Goal: Transaction & Acquisition: Download file/media

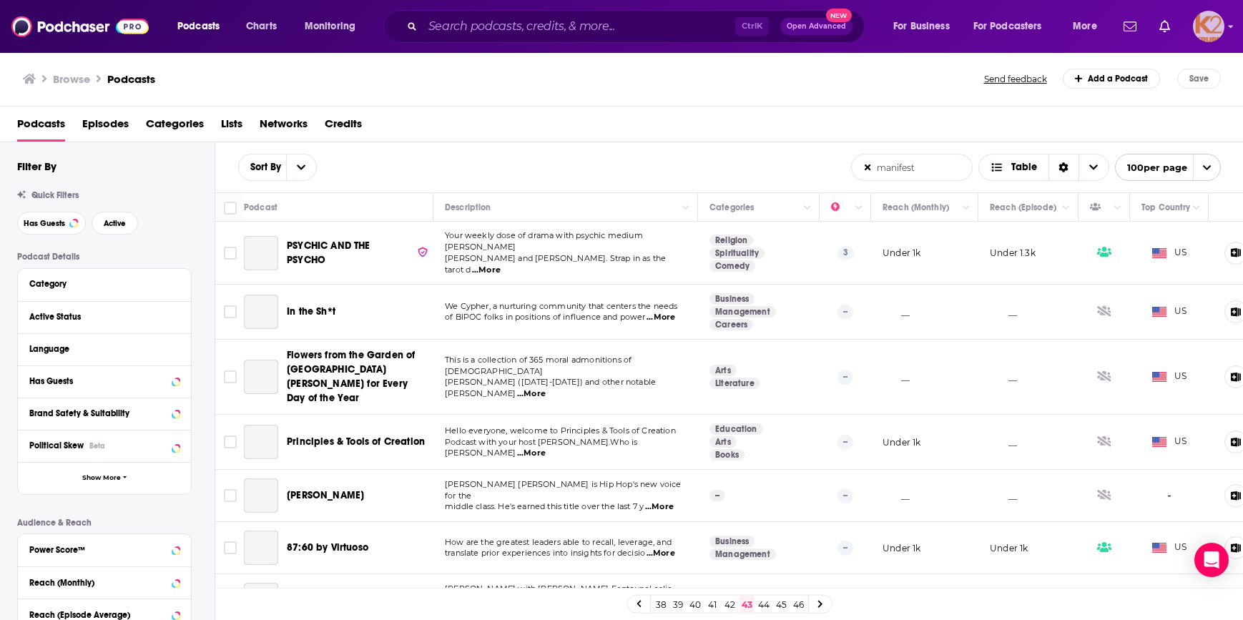
click at [1203, 21] on img "Logged in as K2Krupp" at bounding box center [1208, 26] width 31 height 31
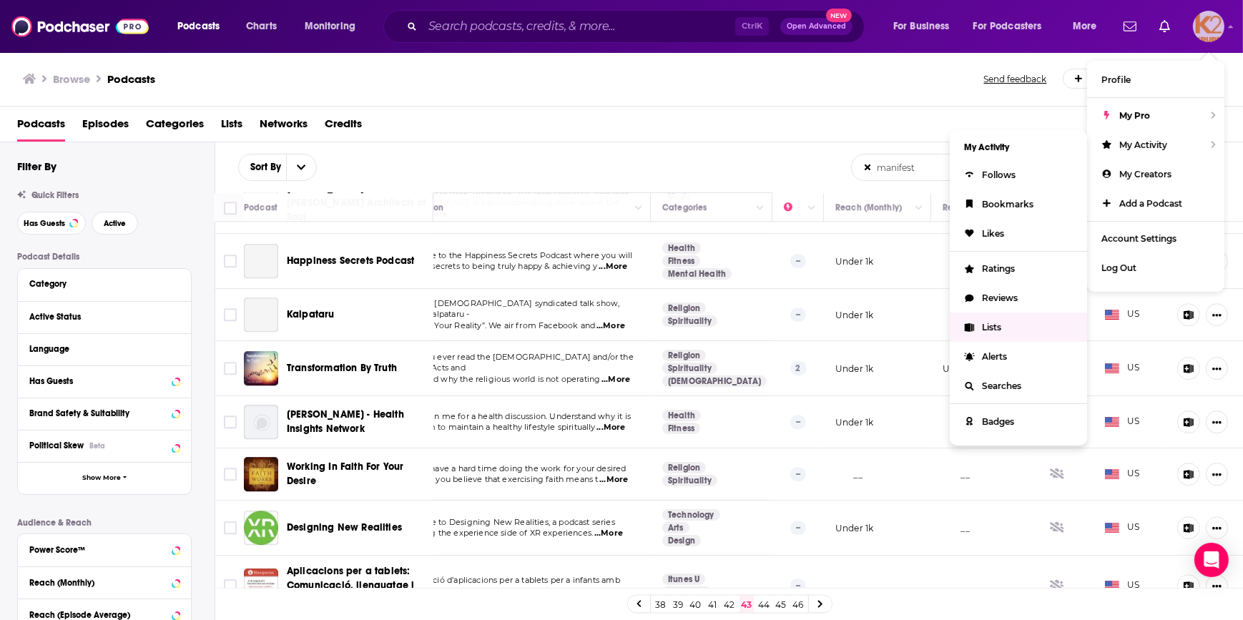
click at [987, 315] on link "Lists" at bounding box center [1018, 327] width 137 height 29
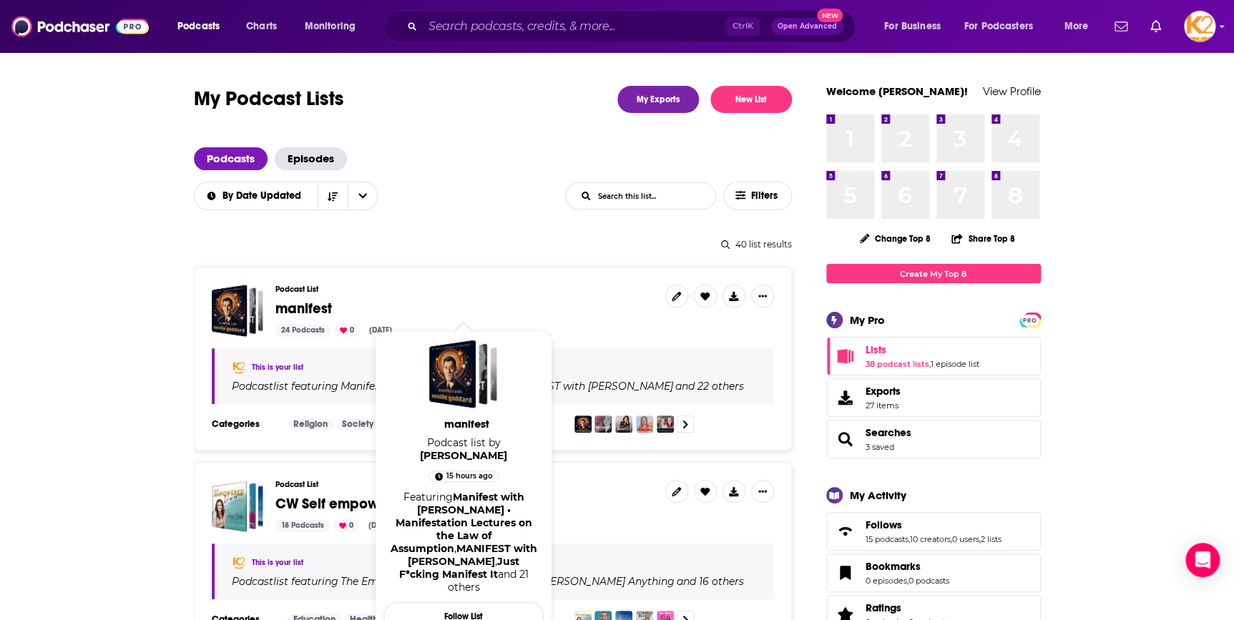
click at [307, 306] on span "manifest" at bounding box center [303, 309] width 57 height 18
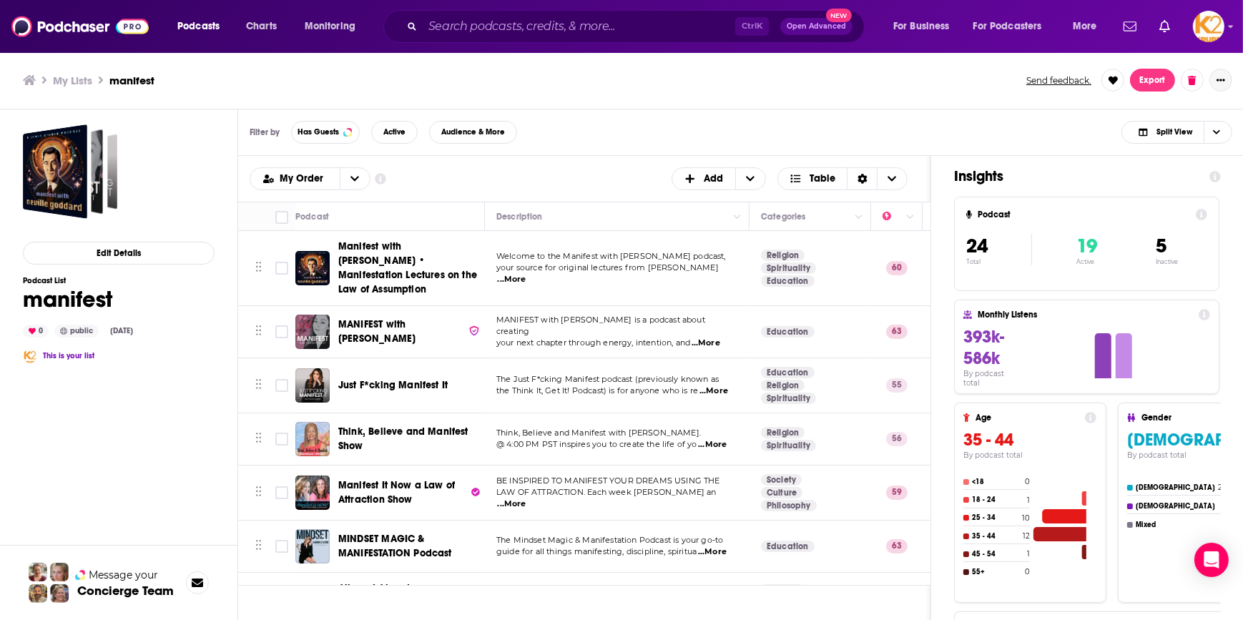
click at [1213, 79] on button "Show More Button" at bounding box center [1221, 80] width 23 height 23
click at [1220, 76] on icon "Show More Button" at bounding box center [1221, 80] width 9 height 9
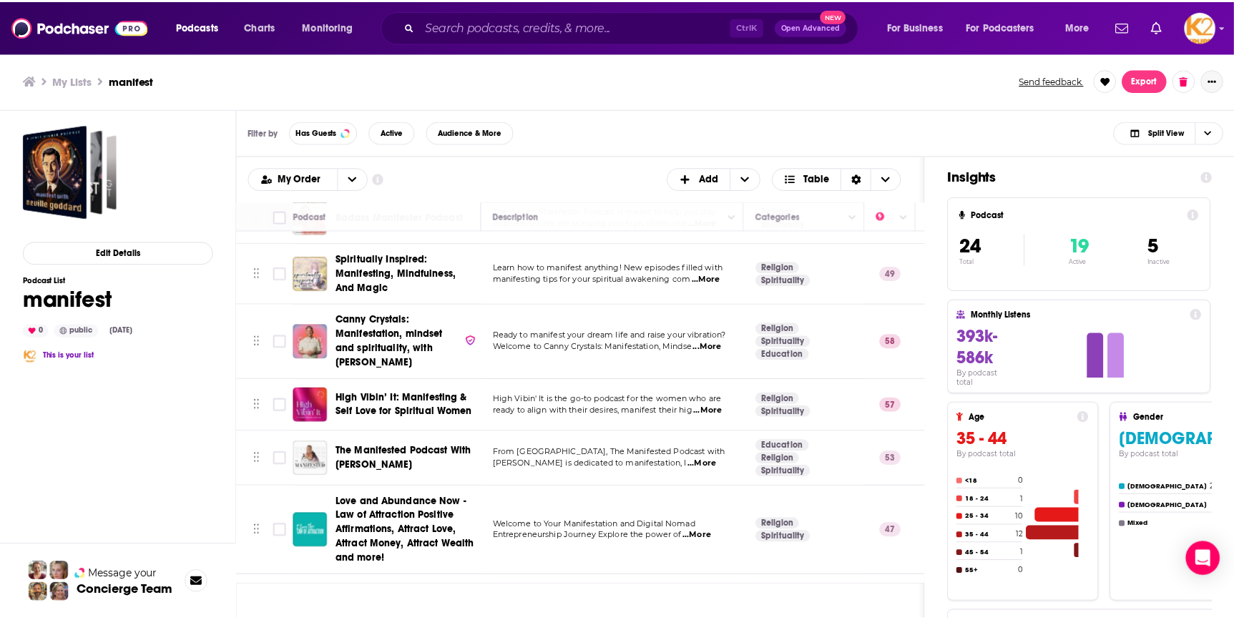
scroll to position [254, 0]
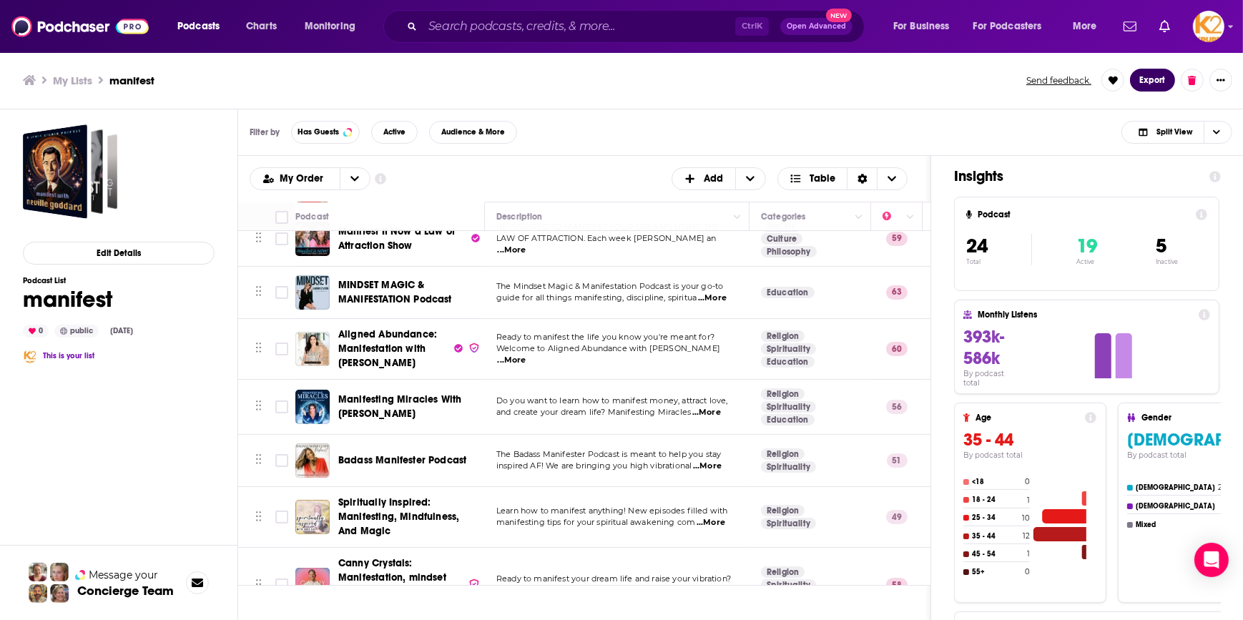
click at [1158, 78] on button "Export" at bounding box center [1152, 80] width 45 height 23
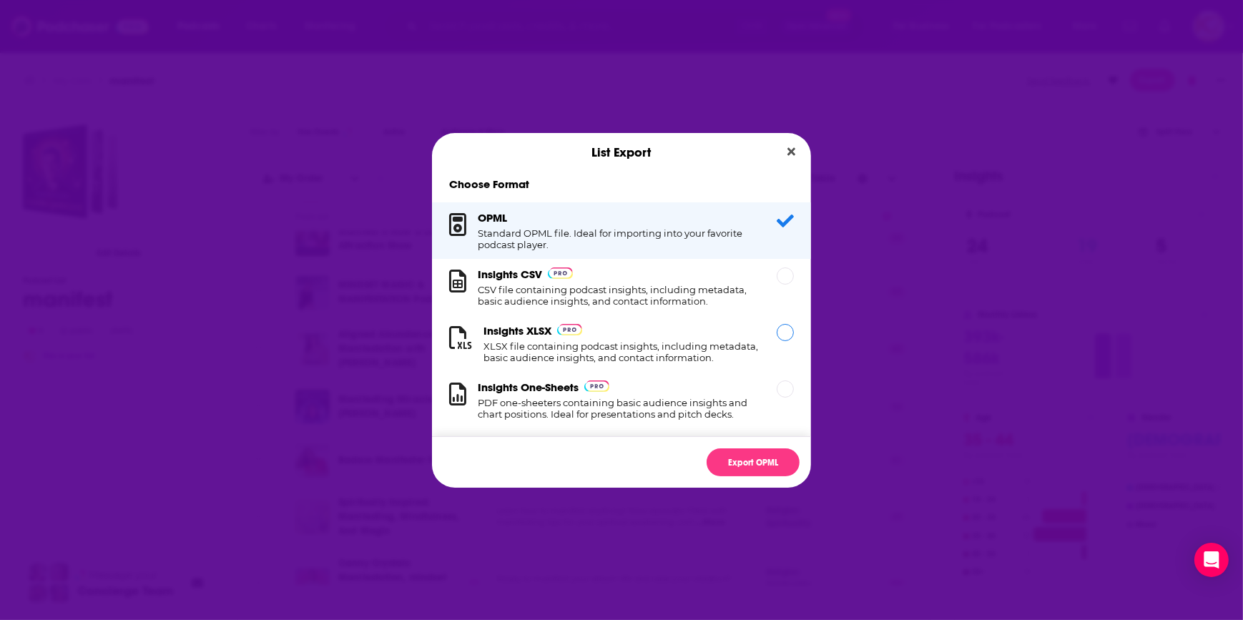
click at [662, 357] on h1 "XLSX file containing podcast insights, including metadata, basic audience insig…" at bounding box center [622, 352] width 276 height 23
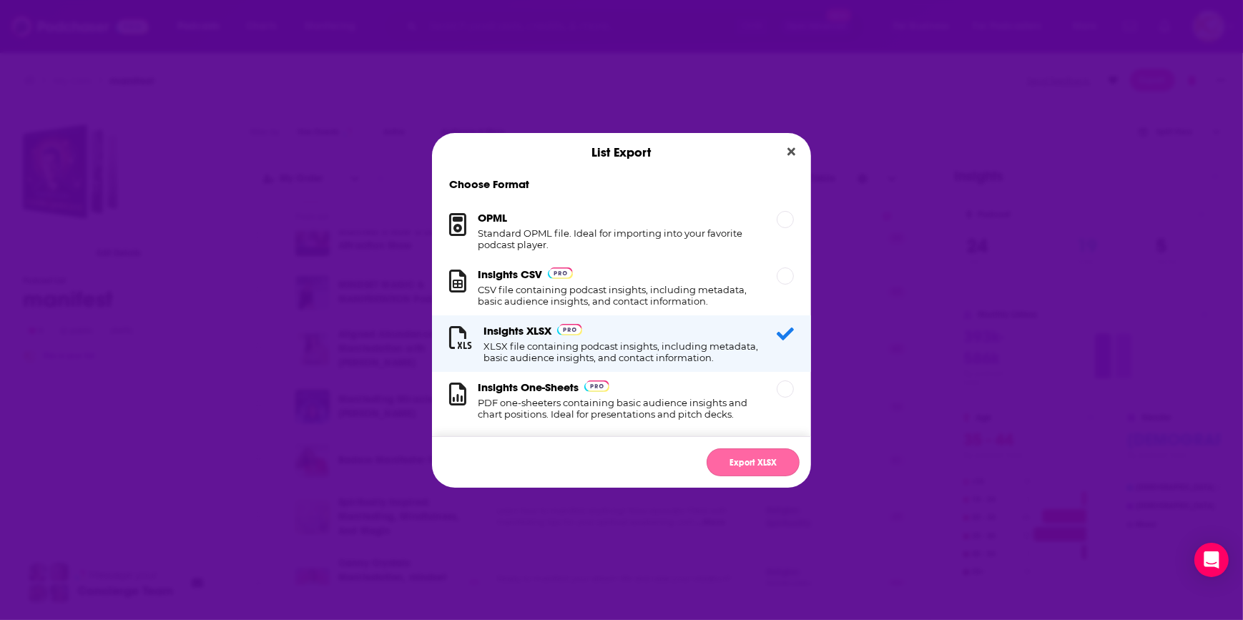
click at [719, 456] on button "Export XLSX" at bounding box center [753, 463] width 93 height 28
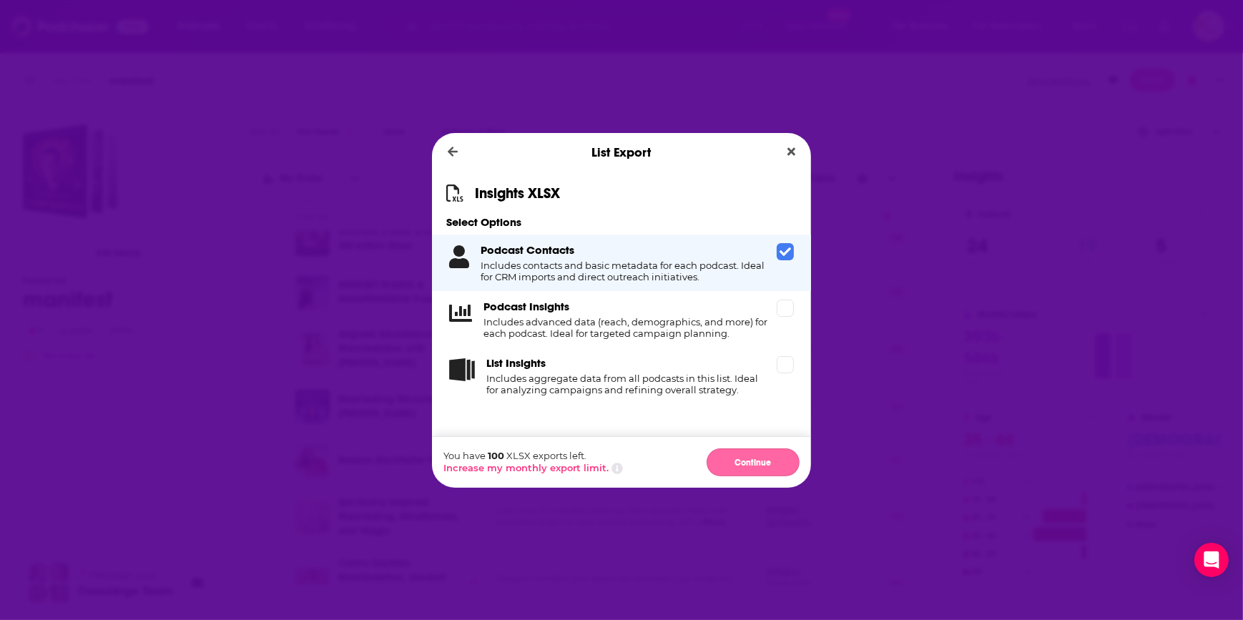
click at [719, 456] on button "Continue" at bounding box center [753, 463] width 93 height 28
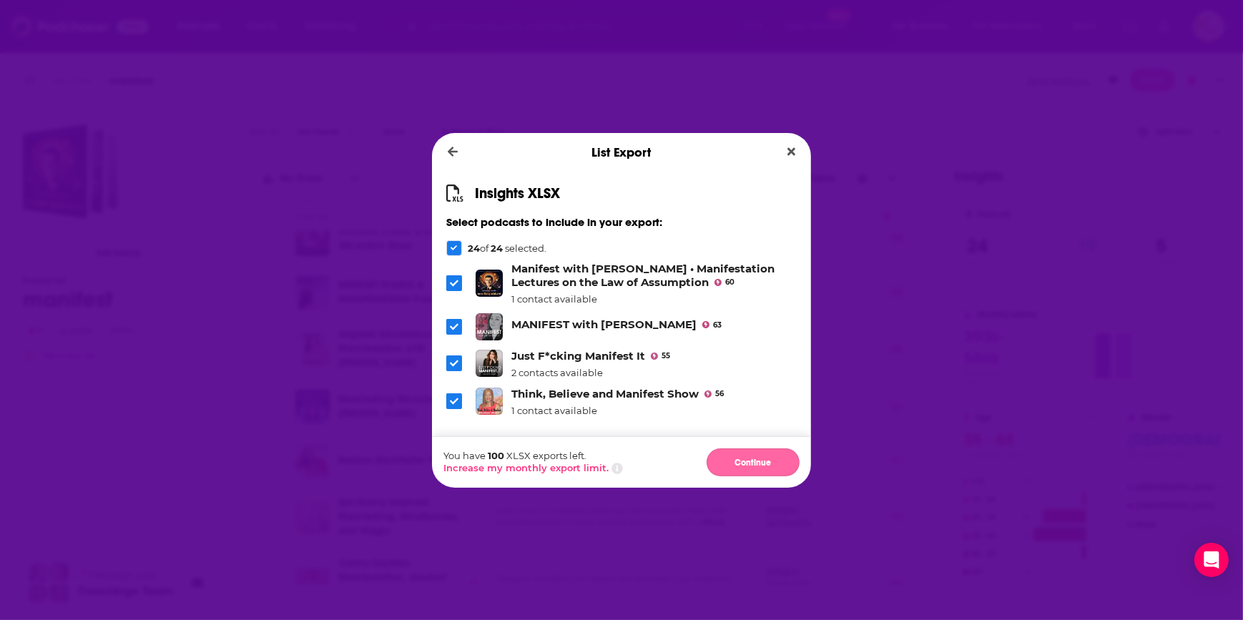
click at [747, 460] on button "Continue" at bounding box center [753, 463] width 93 height 28
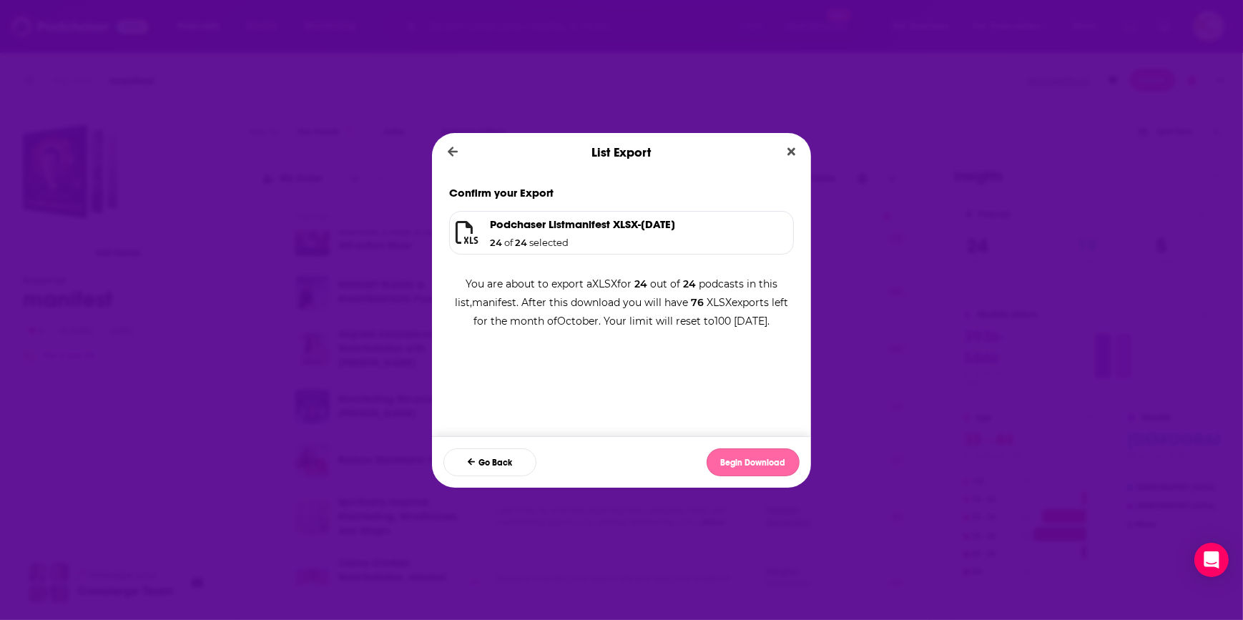
click at [721, 453] on button "Begin Download" at bounding box center [753, 463] width 93 height 28
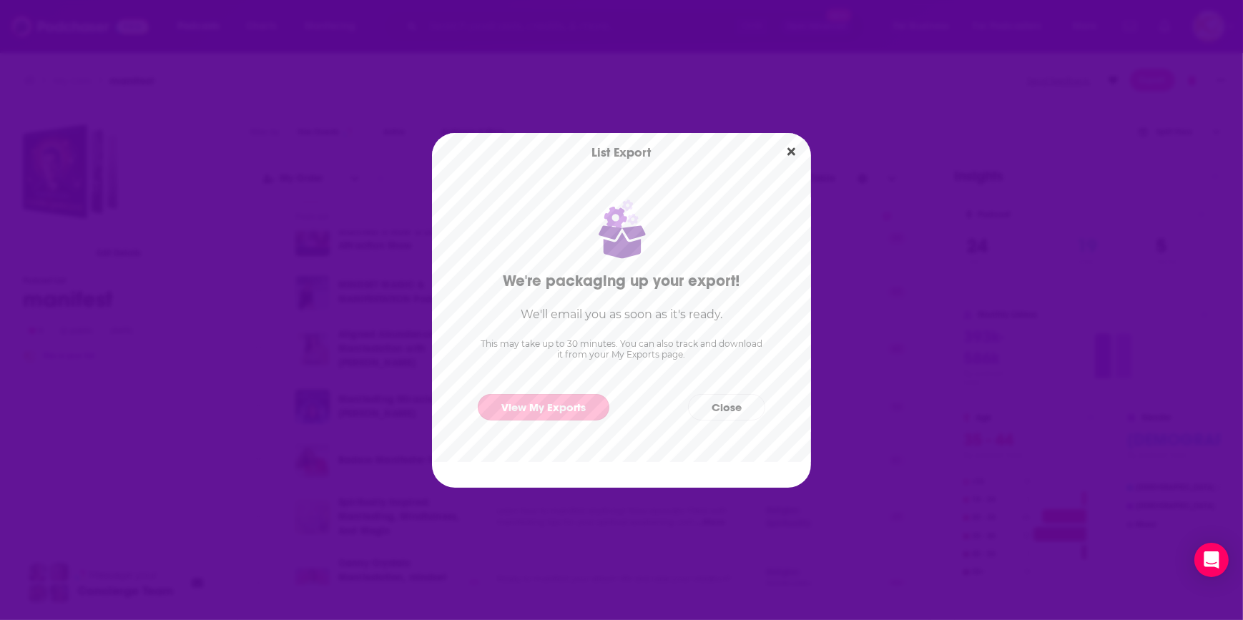
click at [577, 411] on link "View My Exports" at bounding box center [544, 407] width 132 height 26
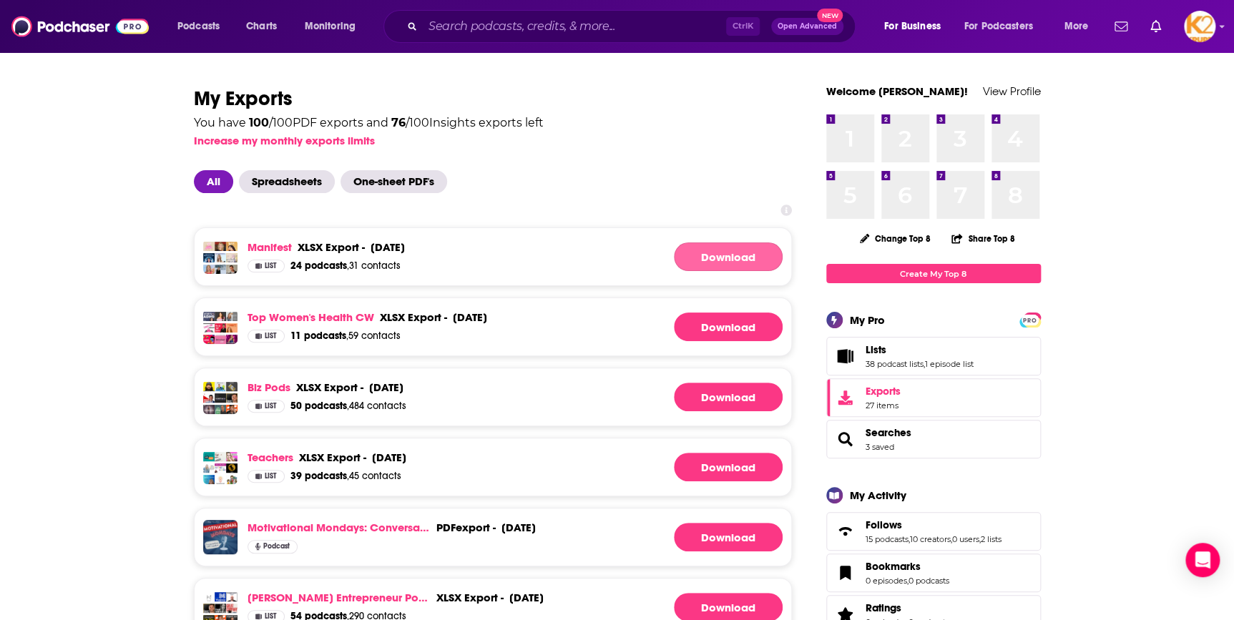
click at [733, 268] on link "Download" at bounding box center [728, 257] width 109 height 29
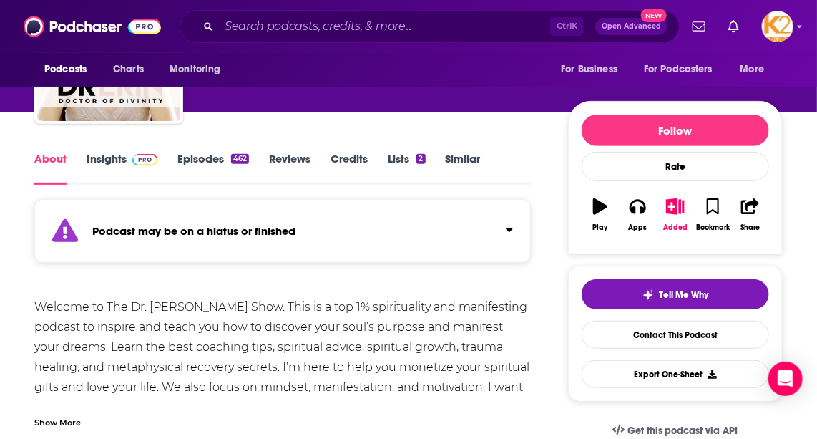
scroll to position [195, 0]
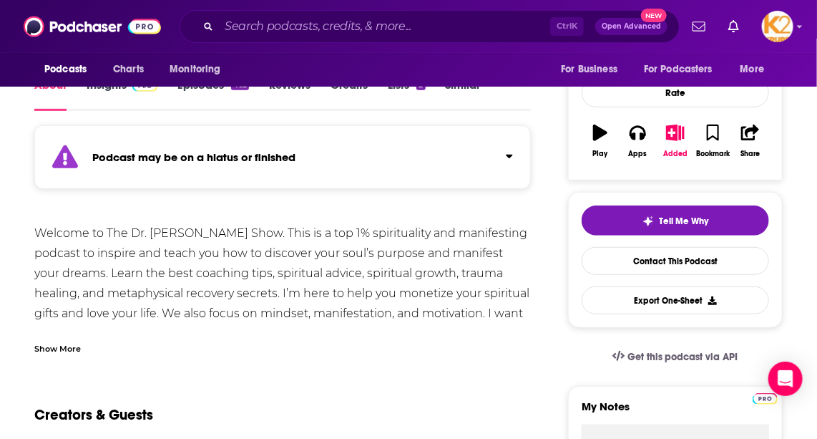
click at [54, 344] on div "Show More" at bounding box center [57, 348] width 47 height 14
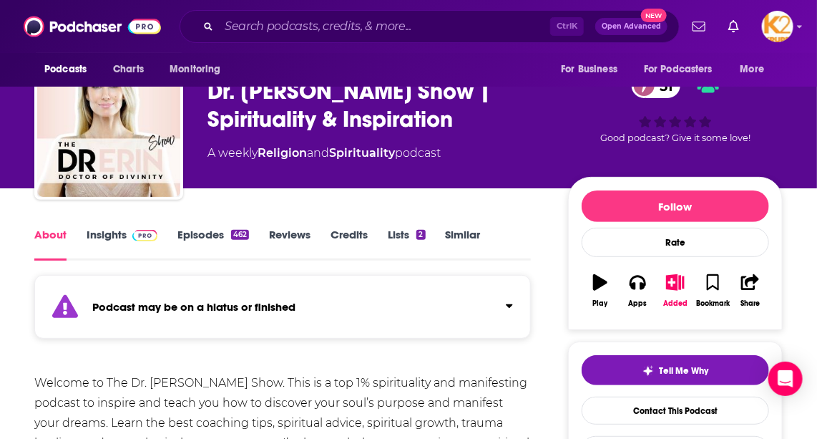
scroll to position [0, 0]
